Goal: Find contact information: Find contact information

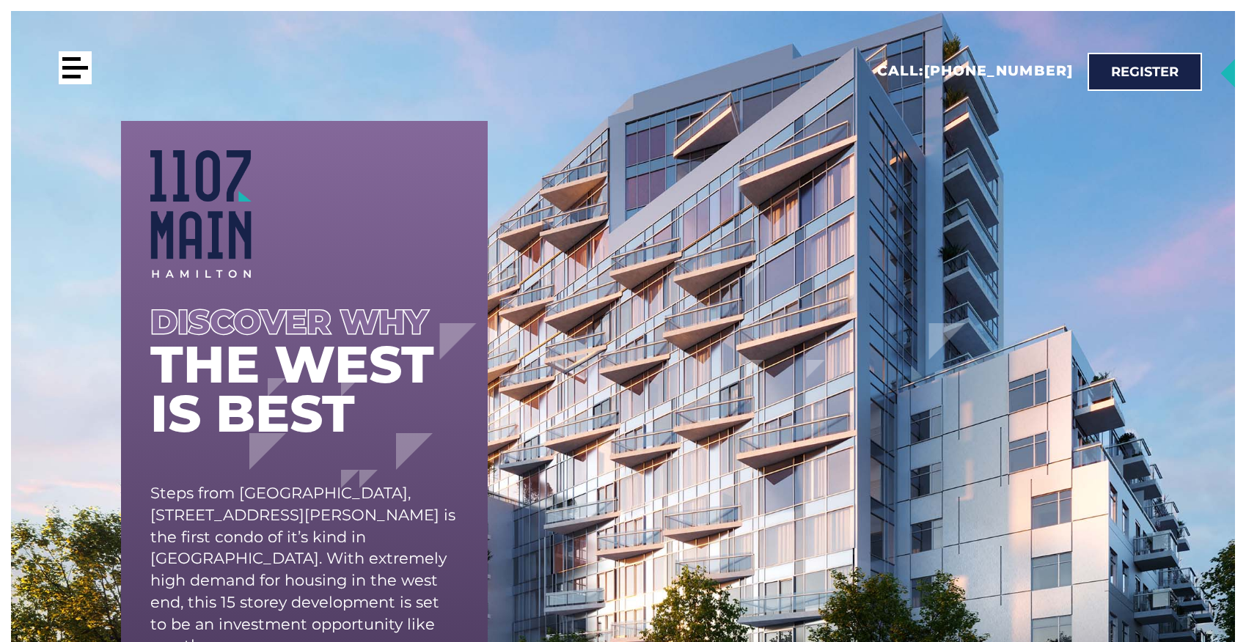
click at [78, 70] on div at bounding box center [75, 67] width 33 height 33
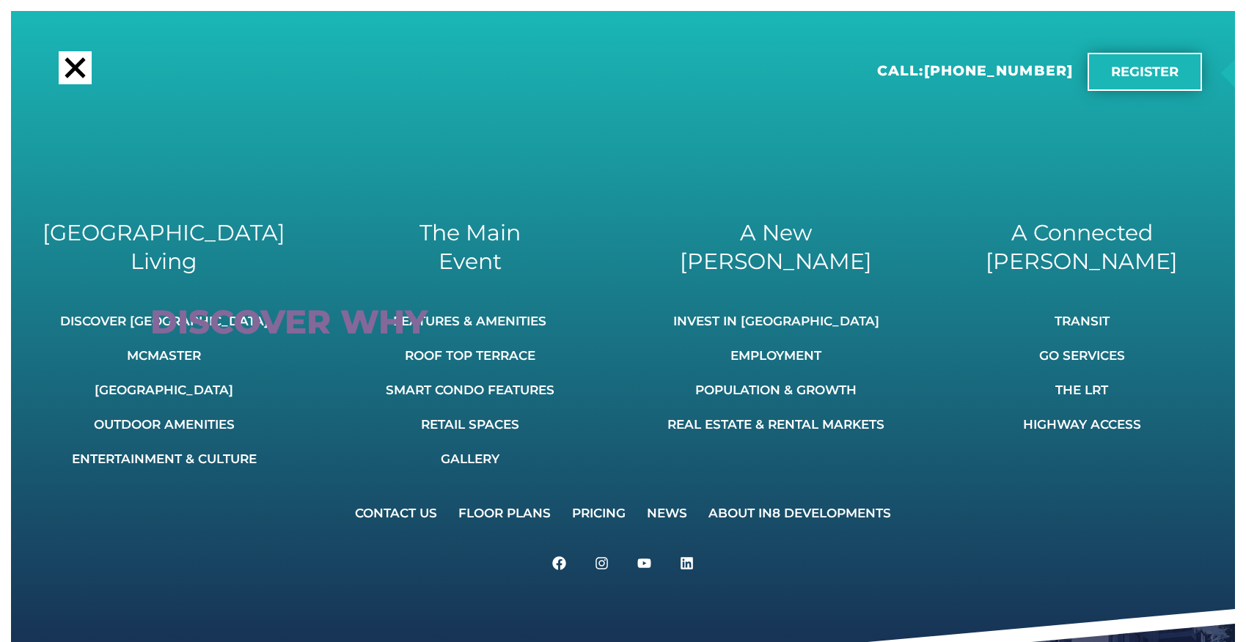
click at [1163, 84] on link "Register" at bounding box center [1144, 72] width 114 height 38
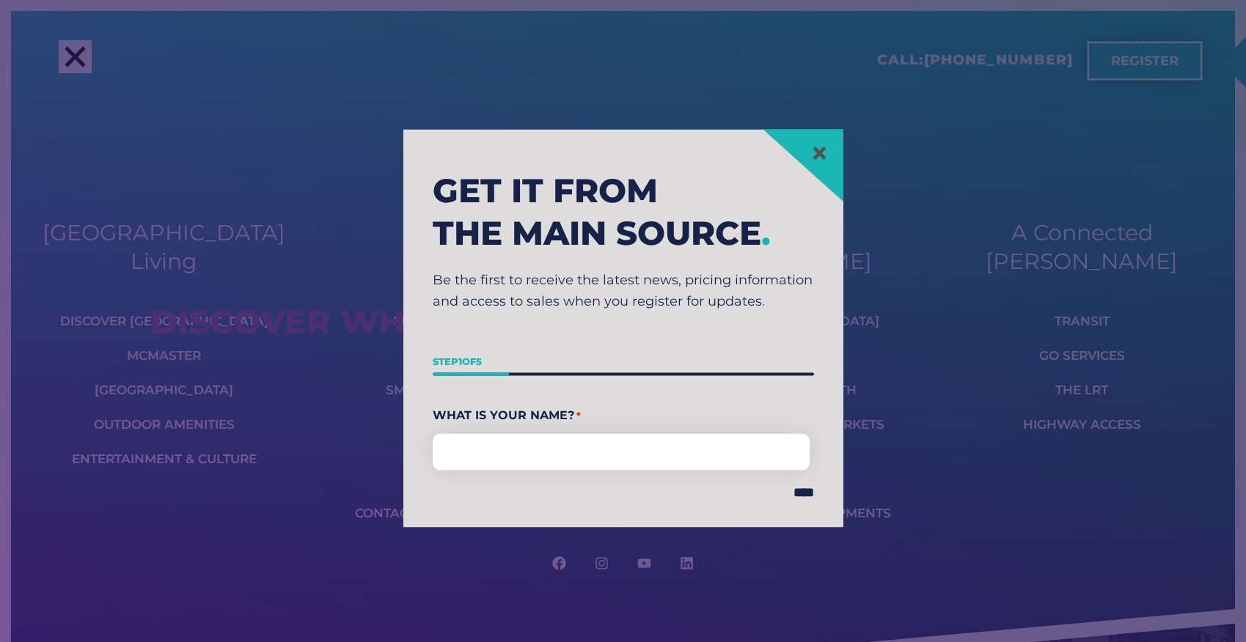
scroll to position [40, 0]
click at [826, 144] on icon at bounding box center [819, 153] width 18 height 18
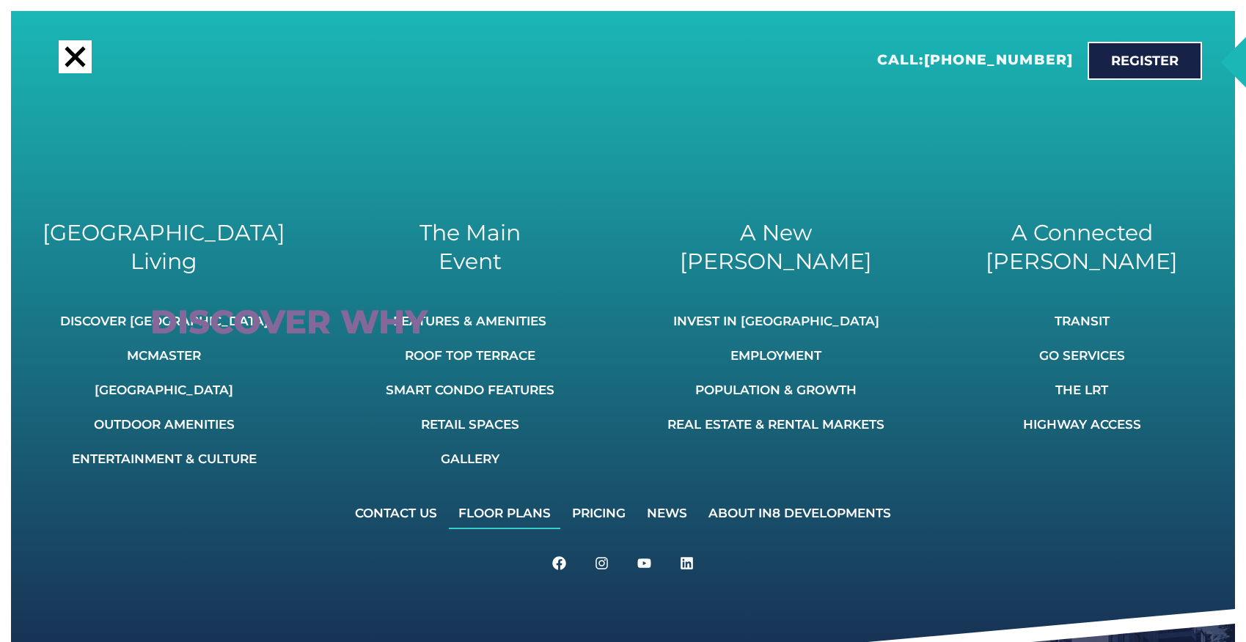
click at [496, 520] on link "Floor Plans" at bounding box center [504, 513] width 111 height 32
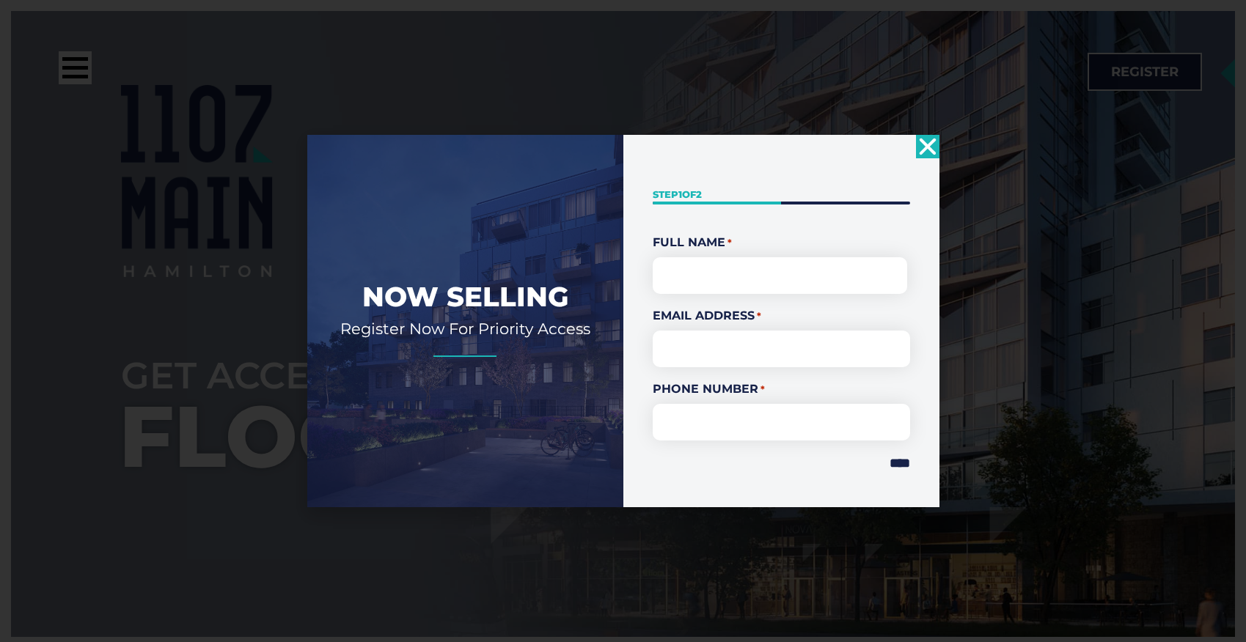
click at [924, 148] on use "Close" at bounding box center [927, 147] width 17 height 17
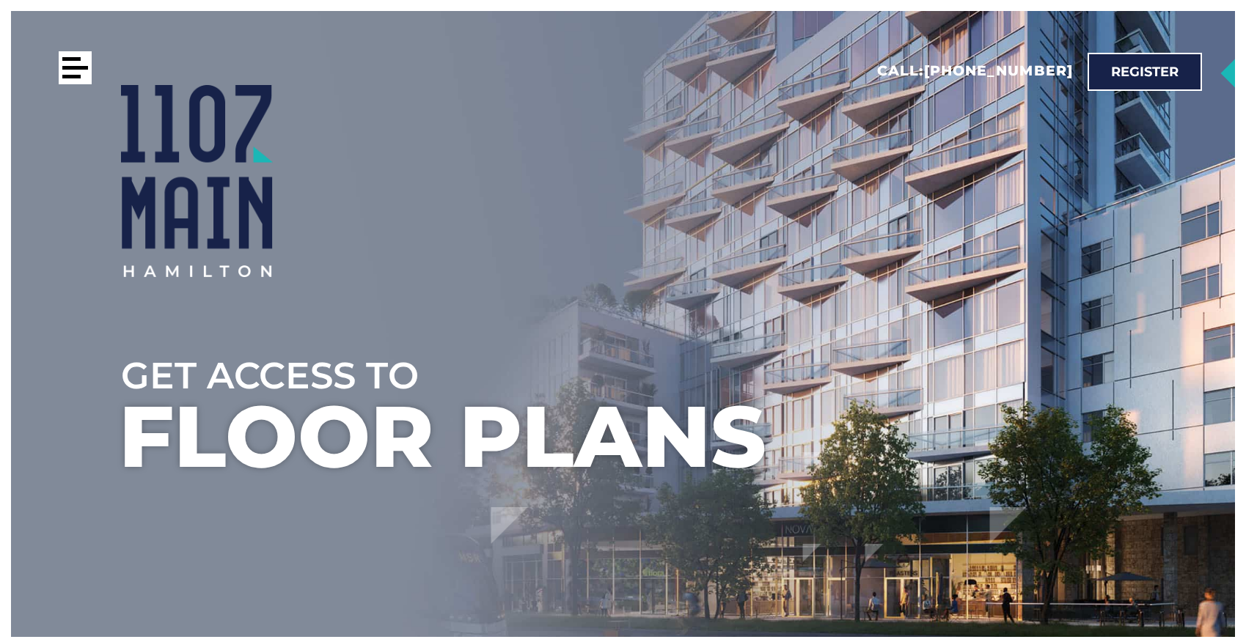
click at [71, 77] on div at bounding box center [71, 77] width 18 height 4
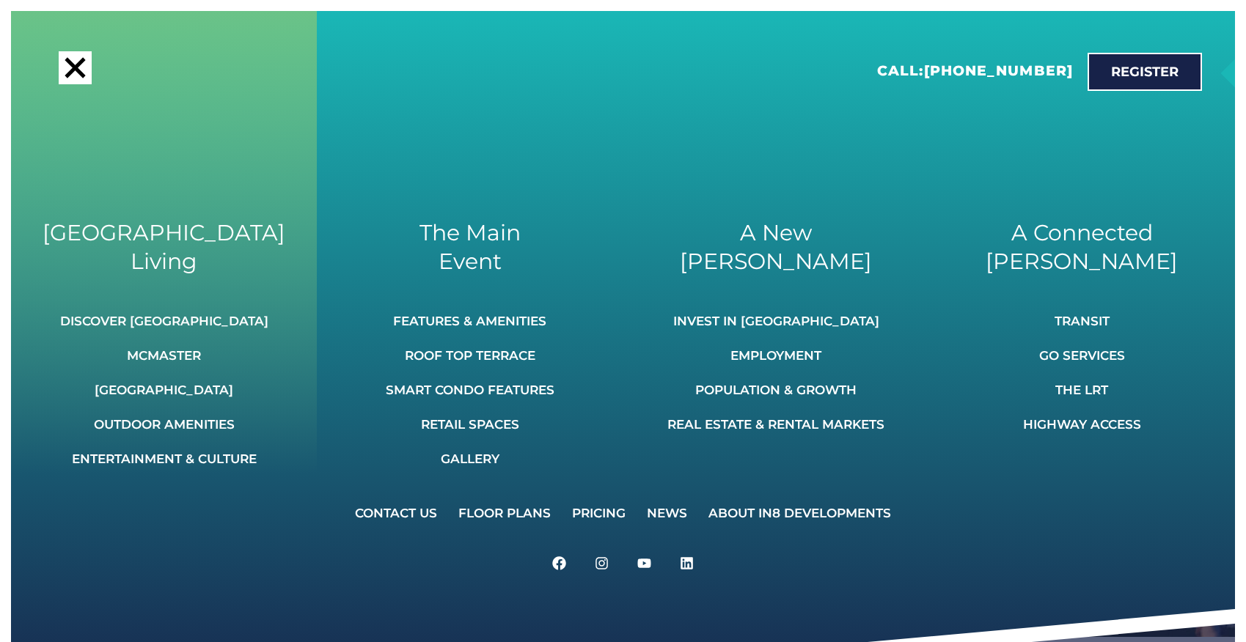
click at [181, 265] on h2 "West End Living" at bounding box center [164, 246] width 262 height 57
click at [185, 317] on link "Discover [GEOGRAPHIC_DATA]" at bounding box center [164, 321] width 208 height 32
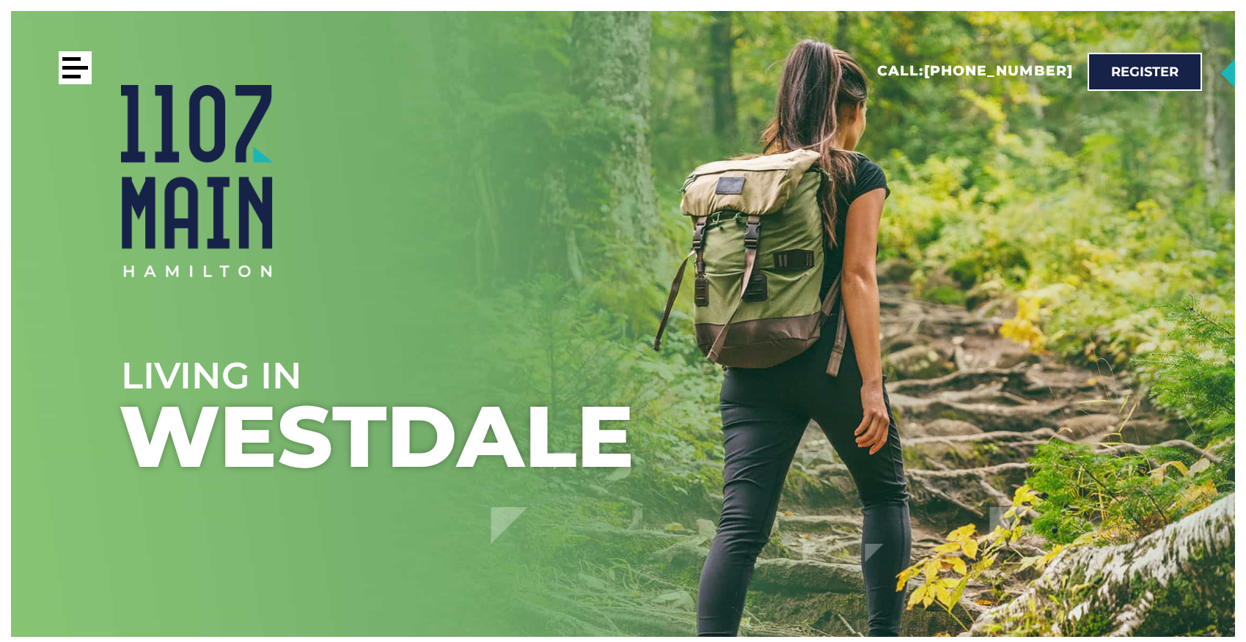
click at [77, 82] on div at bounding box center [75, 67] width 33 height 33
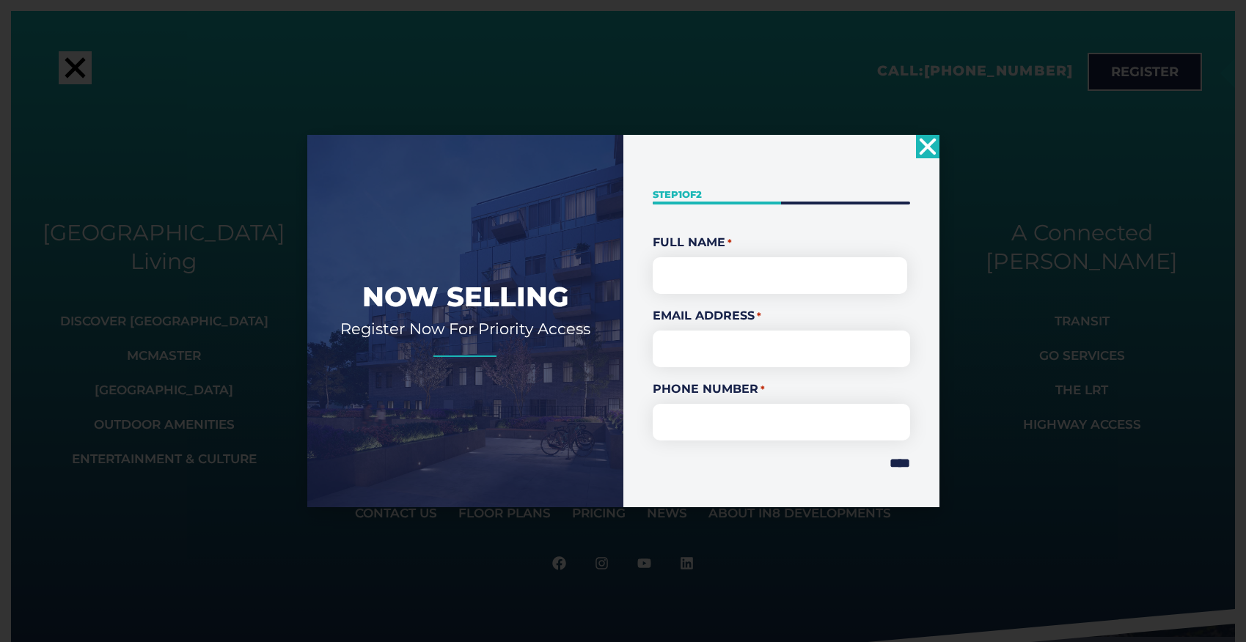
click at [936, 147] on icon "Close" at bounding box center [927, 146] width 23 height 23
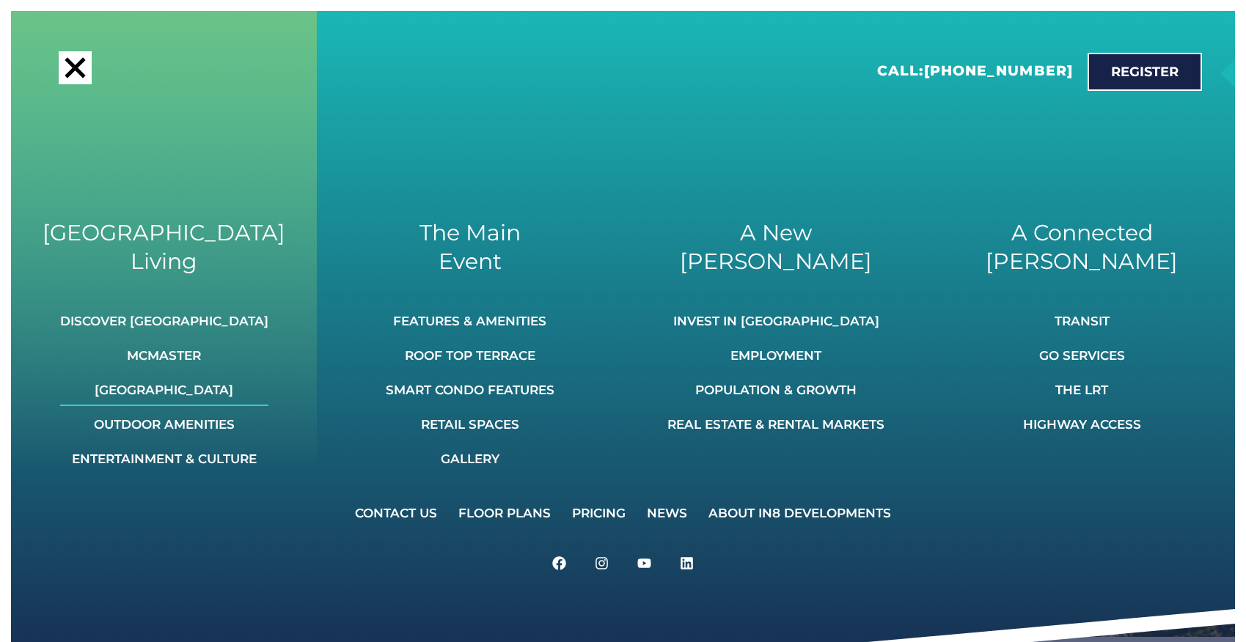
click at [161, 387] on link "[GEOGRAPHIC_DATA]" at bounding box center [164, 390] width 208 height 32
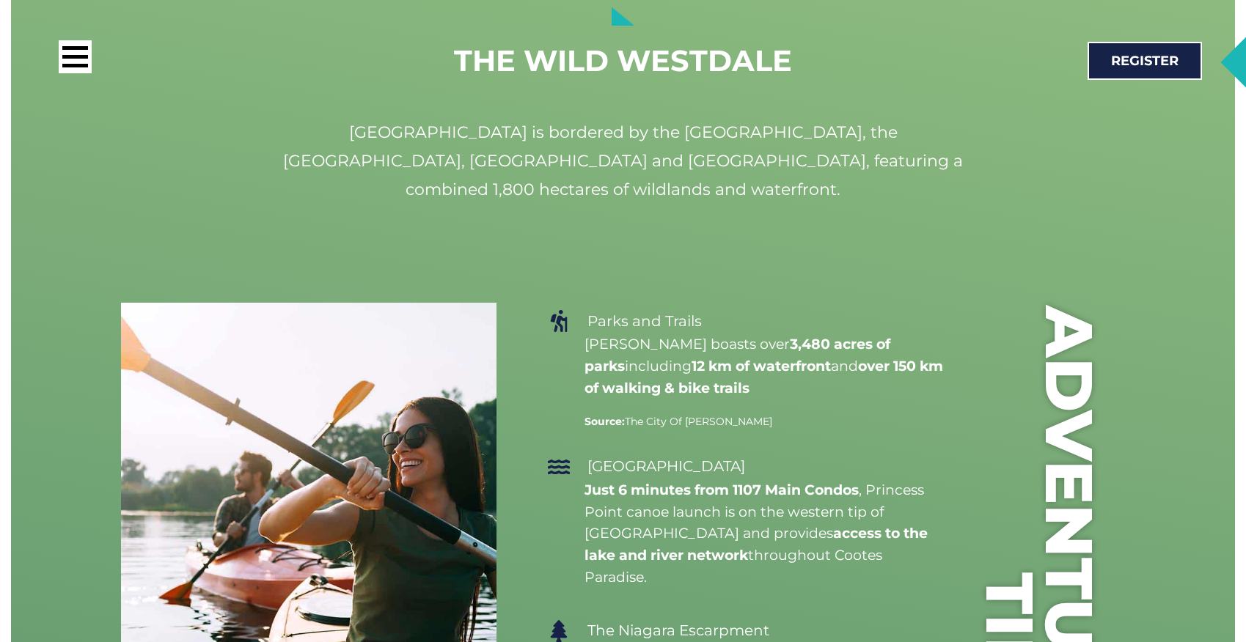
scroll to position [12417, 0]
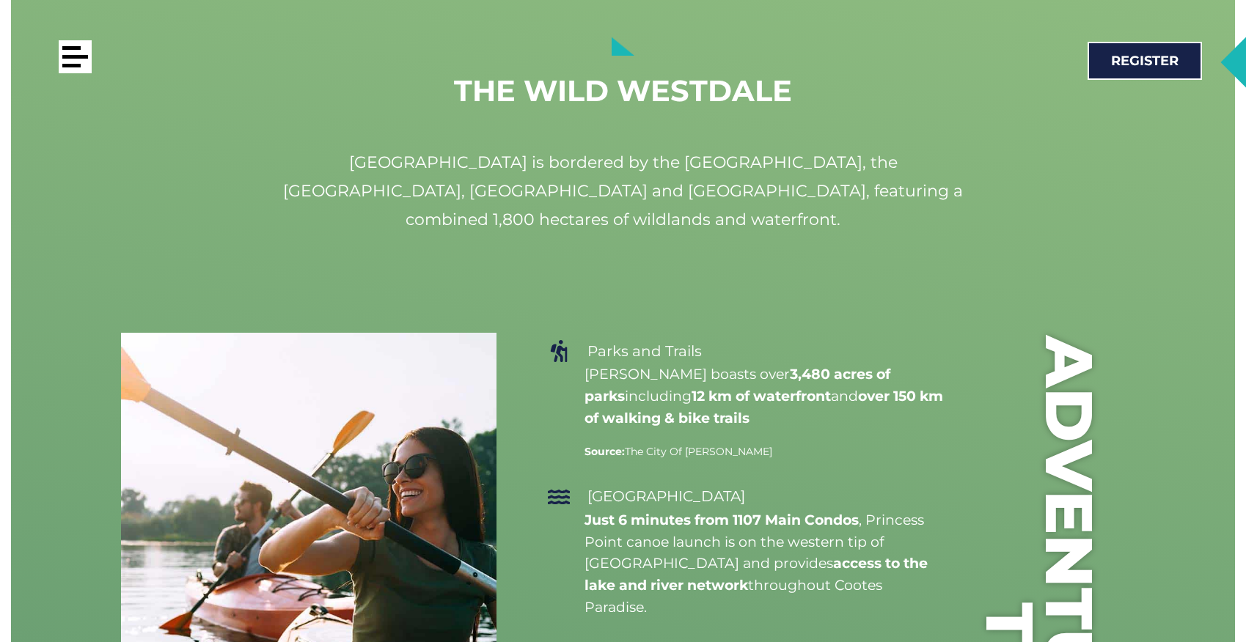
click at [78, 44] on div at bounding box center [75, 56] width 33 height 33
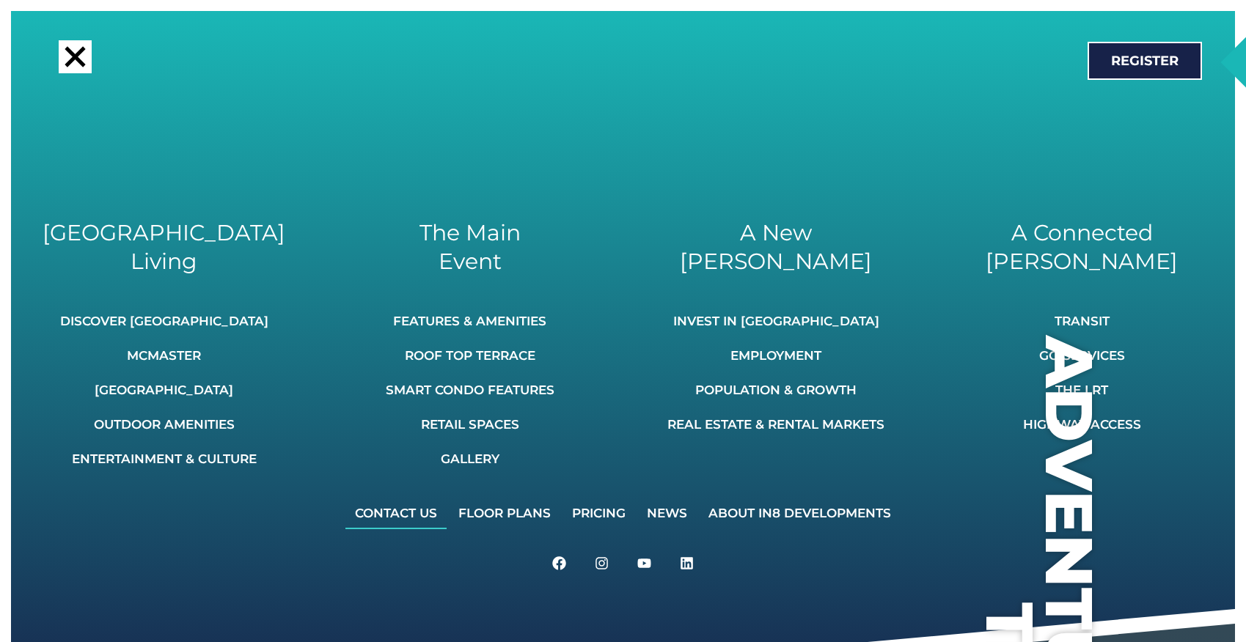
click at [381, 510] on link "Contact Us" at bounding box center [395, 513] width 101 height 32
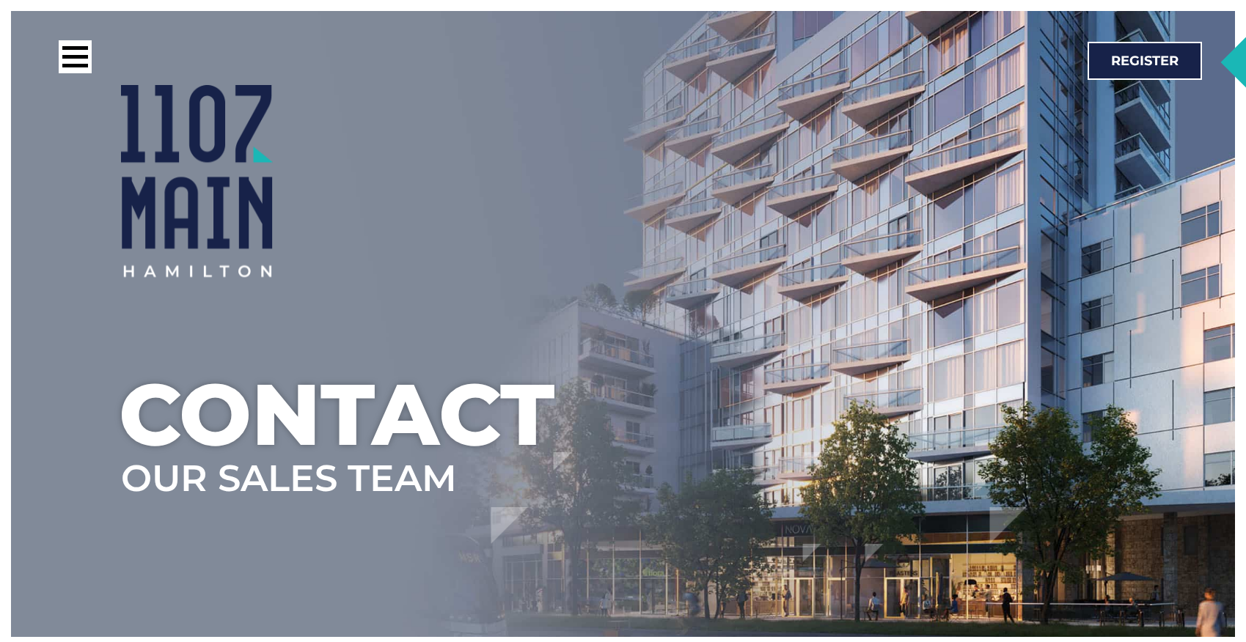
scroll to position [1724, 0]
